Goal: Transaction & Acquisition: Book appointment/travel/reservation

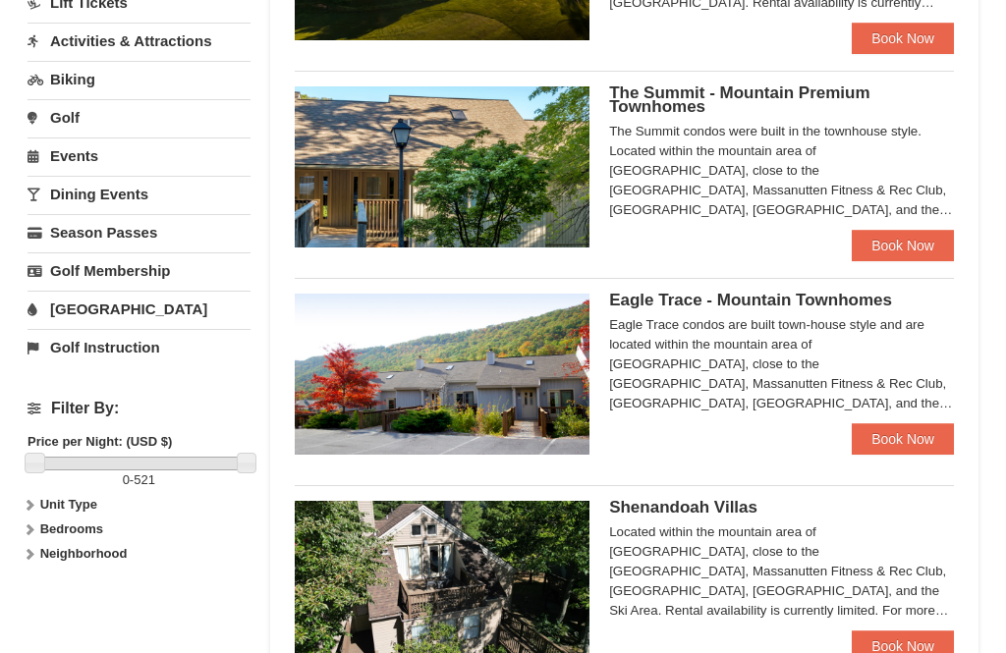
scroll to position [538, 0]
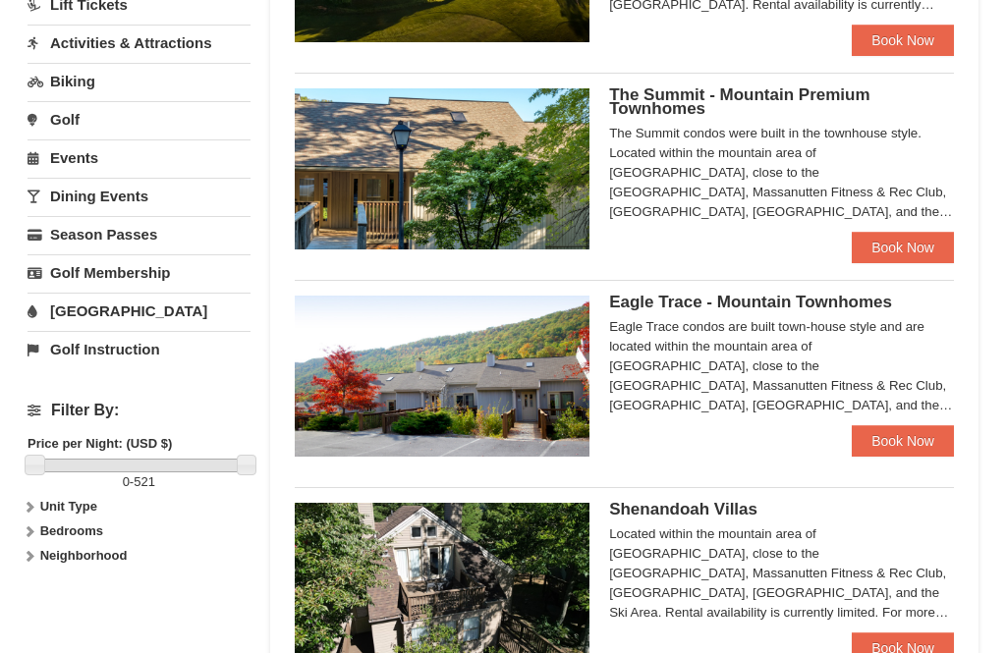
click at [78, 523] on strong "Bedrooms" at bounding box center [71, 530] width 63 height 15
click at [28, 598] on input "checkbox" at bounding box center [33, 597] width 13 height 13
checkbox input "true"
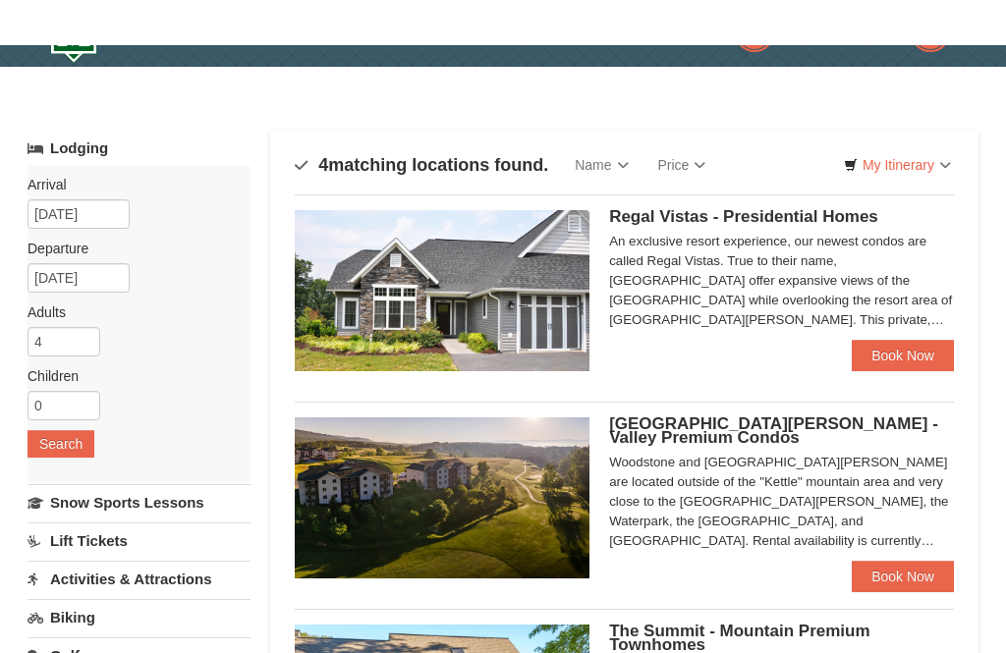
scroll to position [1, 0]
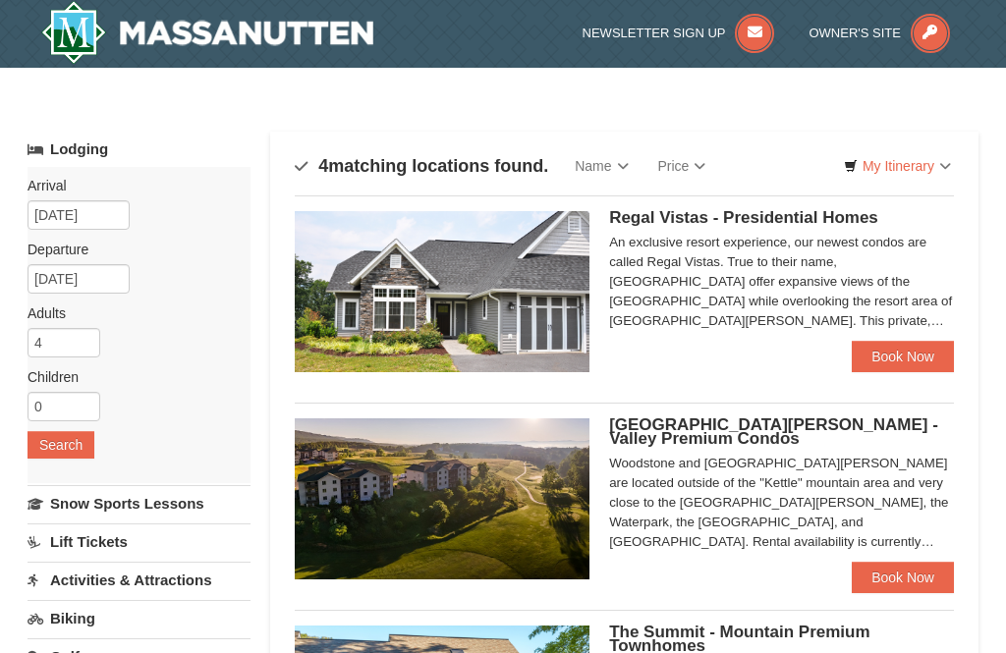
click at [697, 170] on link "Price" at bounding box center [682, 165] width 78 height 39
click at [747, 202] on link "Price (Low to High)" at bounding box center [722, 206] width 157 height 26
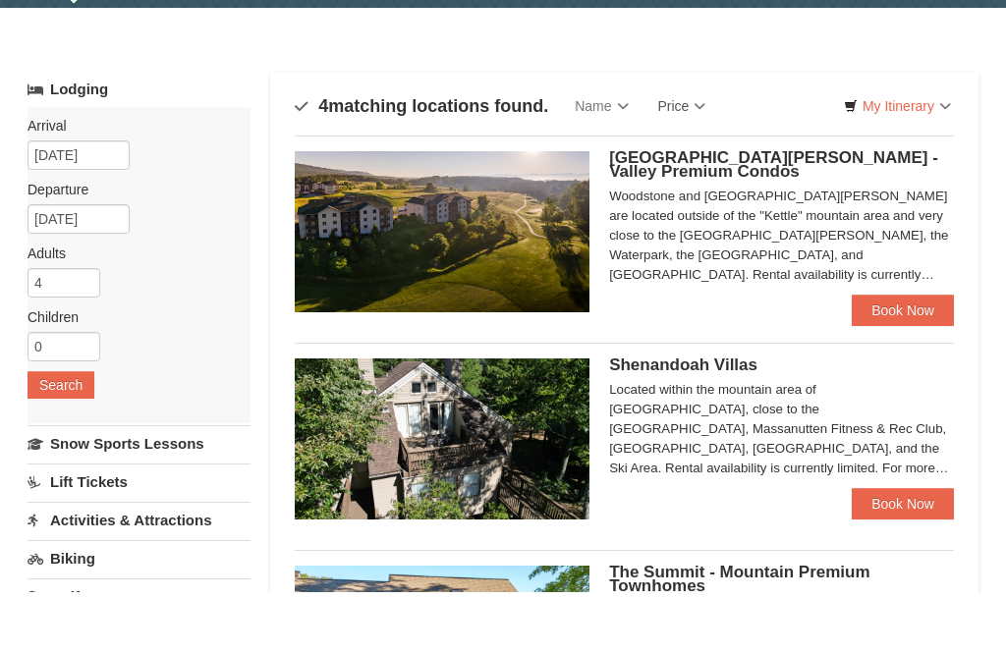
scroll to position [64, 0]
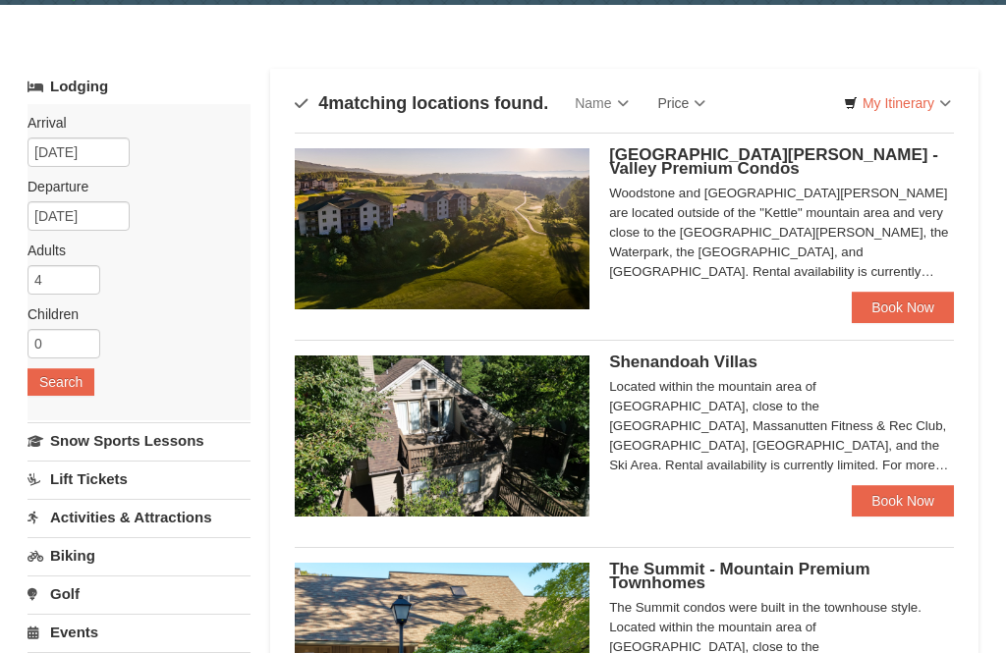
click at [902, 310] on link "Book Now" at bounding box center [902, 307] width 102 height 31
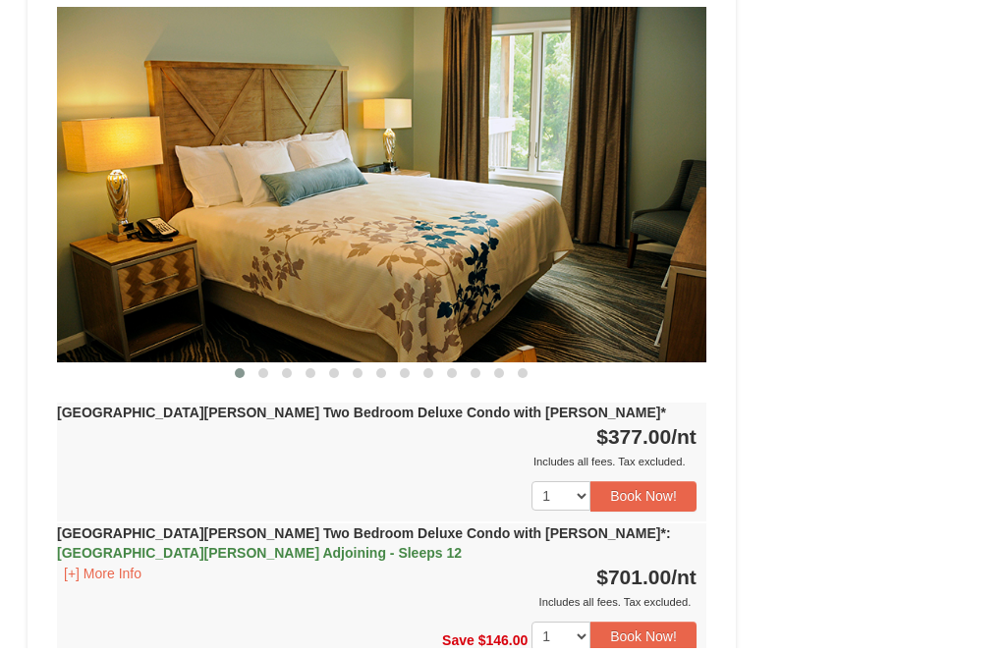
scroll to position [1661, 0]
click at [653, 481] on button "Book Now!" at bounding box center [643, 495] width 106 height 29
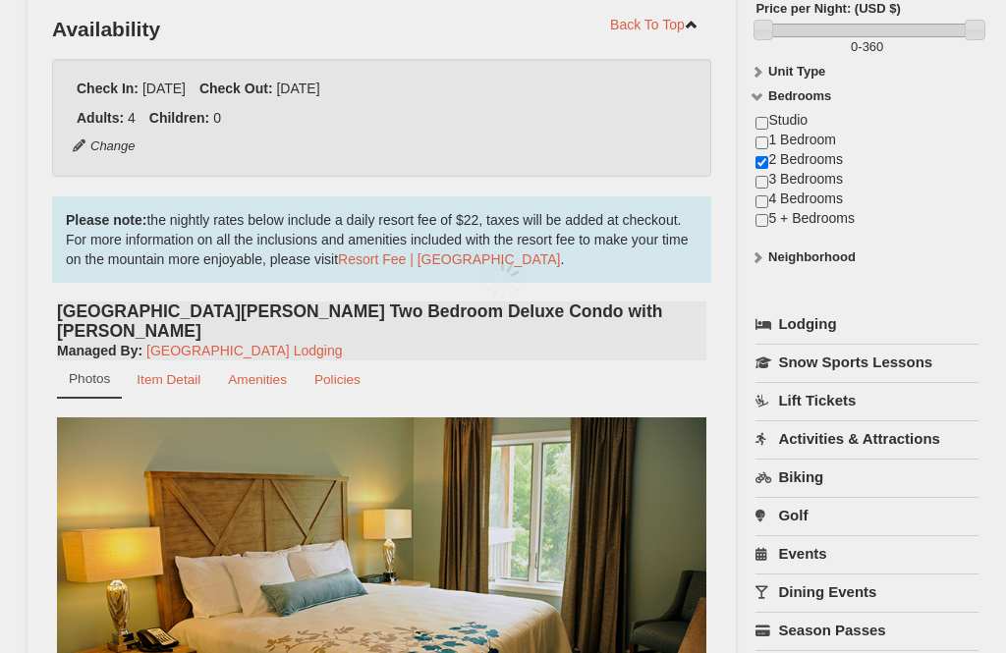
scroll to position [191, 0]
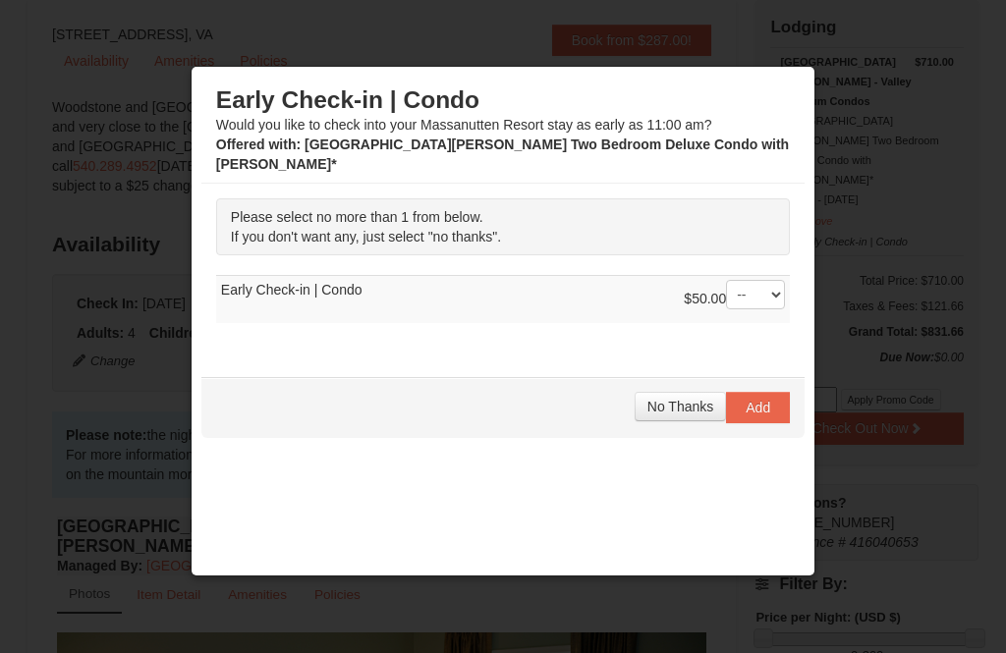
click at [672, 392] on button "No Thanks" at bounding box center [679, 406] width 91 height 29
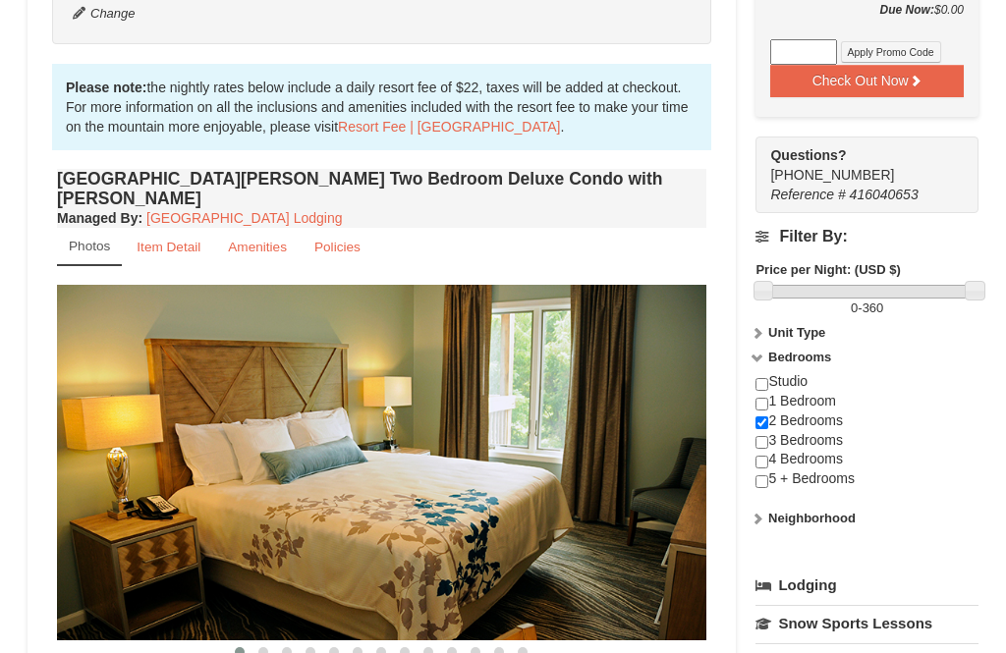
scroll to position [545, 0]
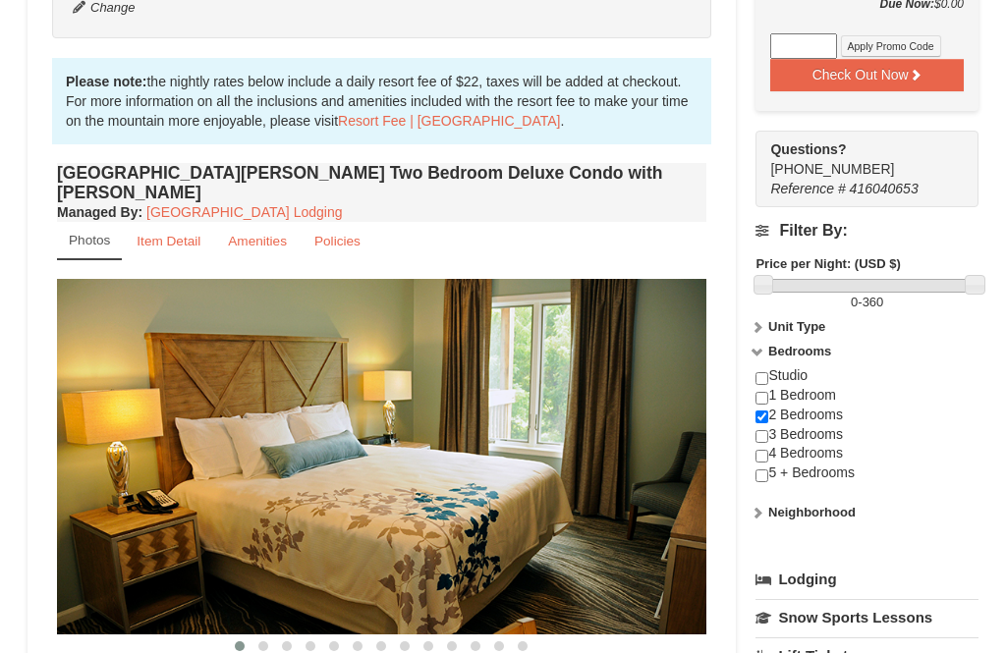
click at [174, 234] on small "Item Detail" at bounding box center [169, 241] width 64 height 15
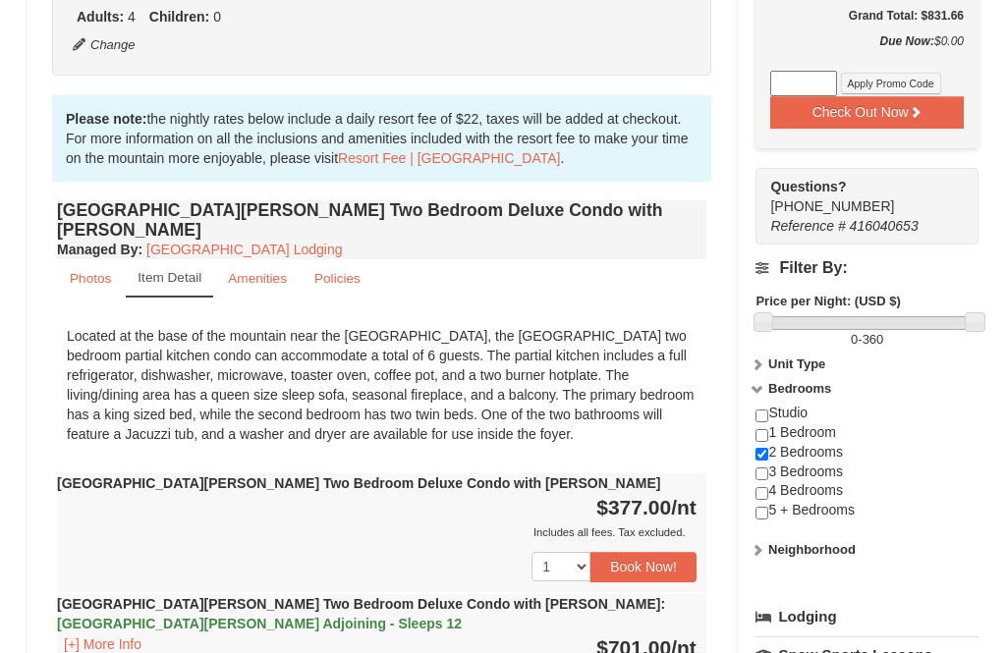
scroll to position [510, 0]
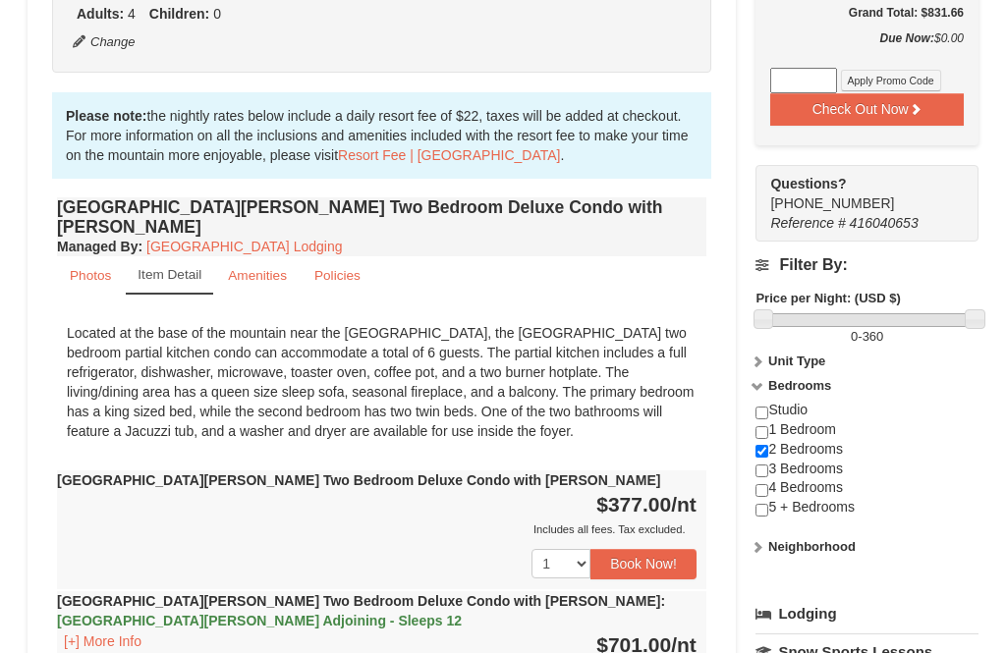
click at [346, 269] on small "Policies" at bounding box center [337, 276] width 46 height 15
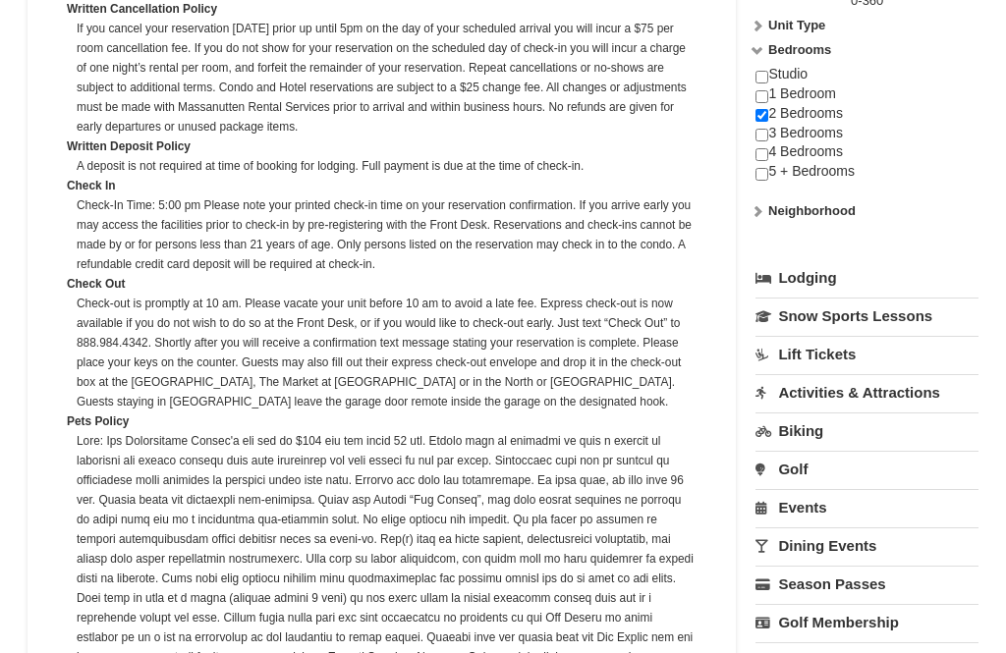
scroll to position [846, 0]
